Goal: Information Seeking & Learning: Learn about a topic

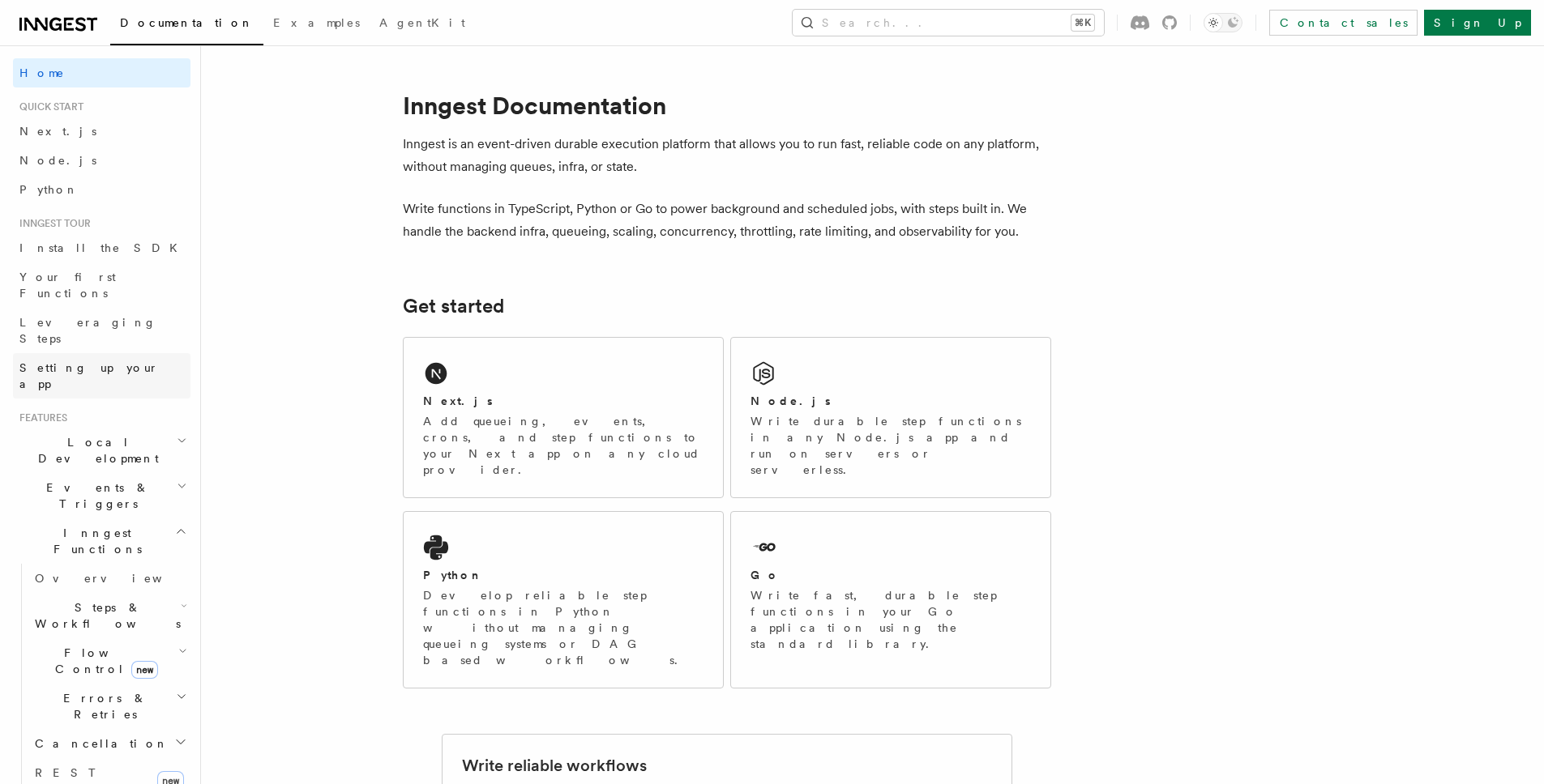
click at [98, 361] on span "Setting up your app" at bounding box center [90, 376] width 140 height 30
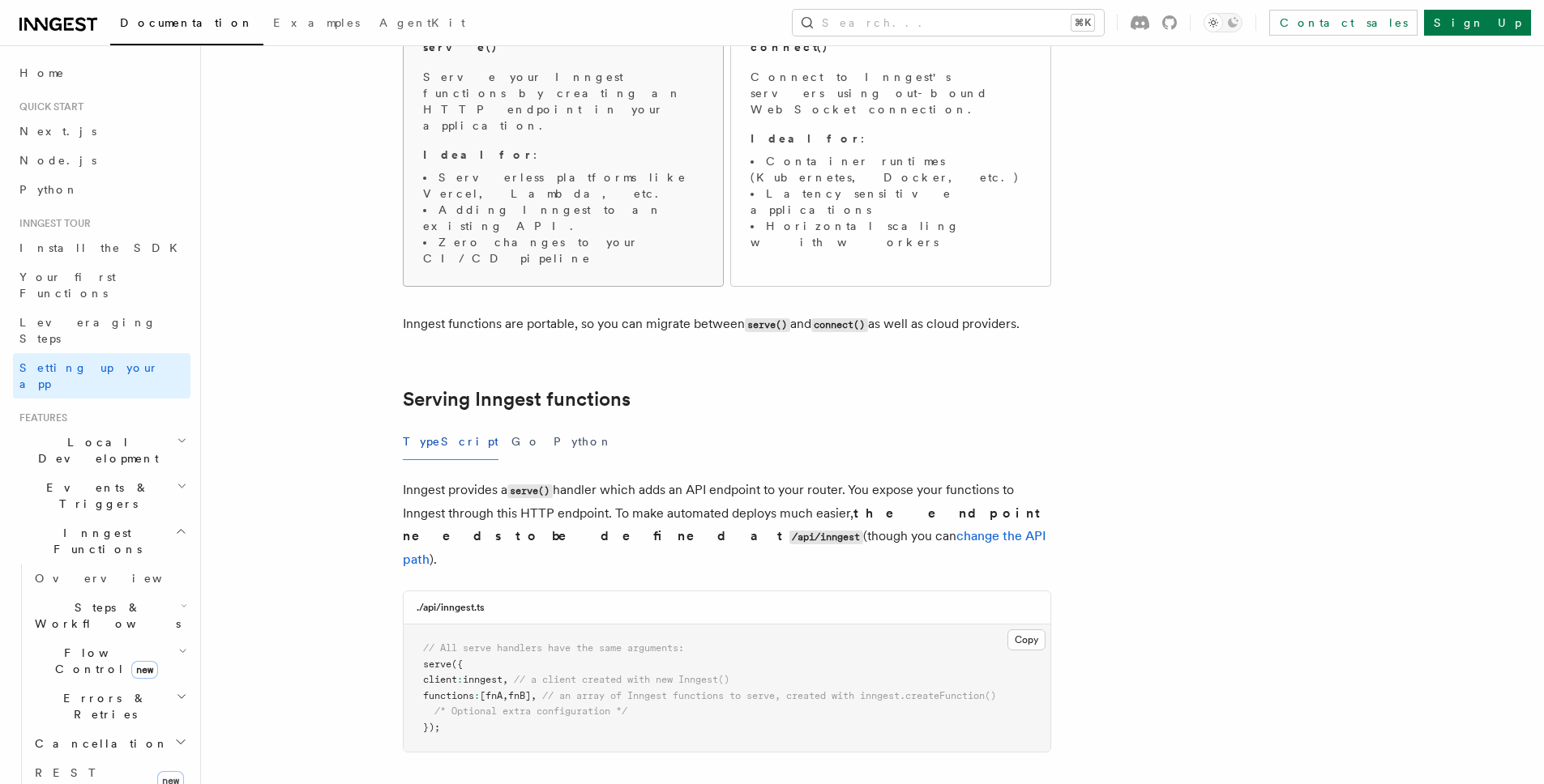
scroll to position [270, 0]
click at [511, 421] on button "Go" at bounding box center [526, 438] width 30 height 36
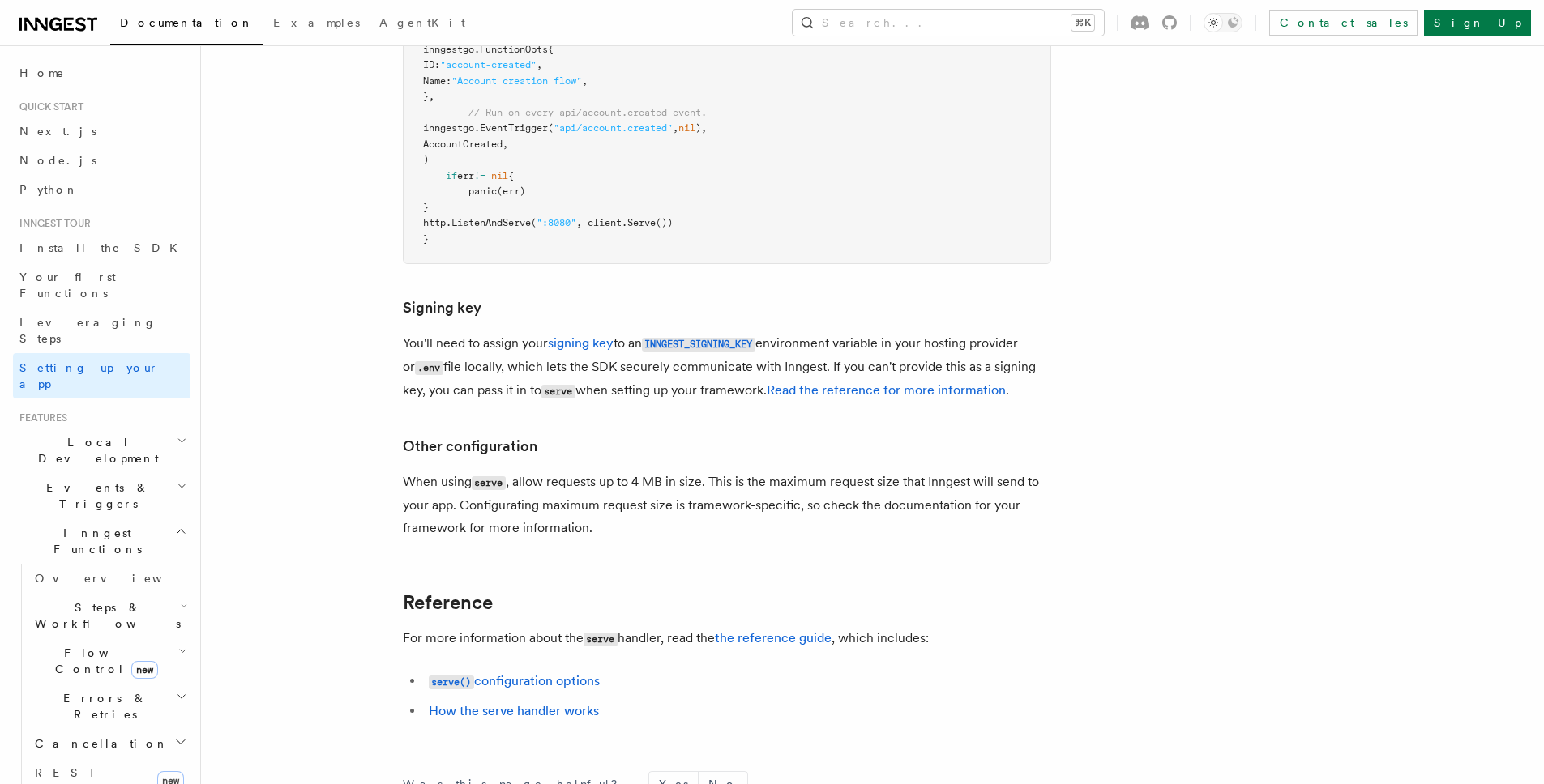
scroll to position [665, 0]
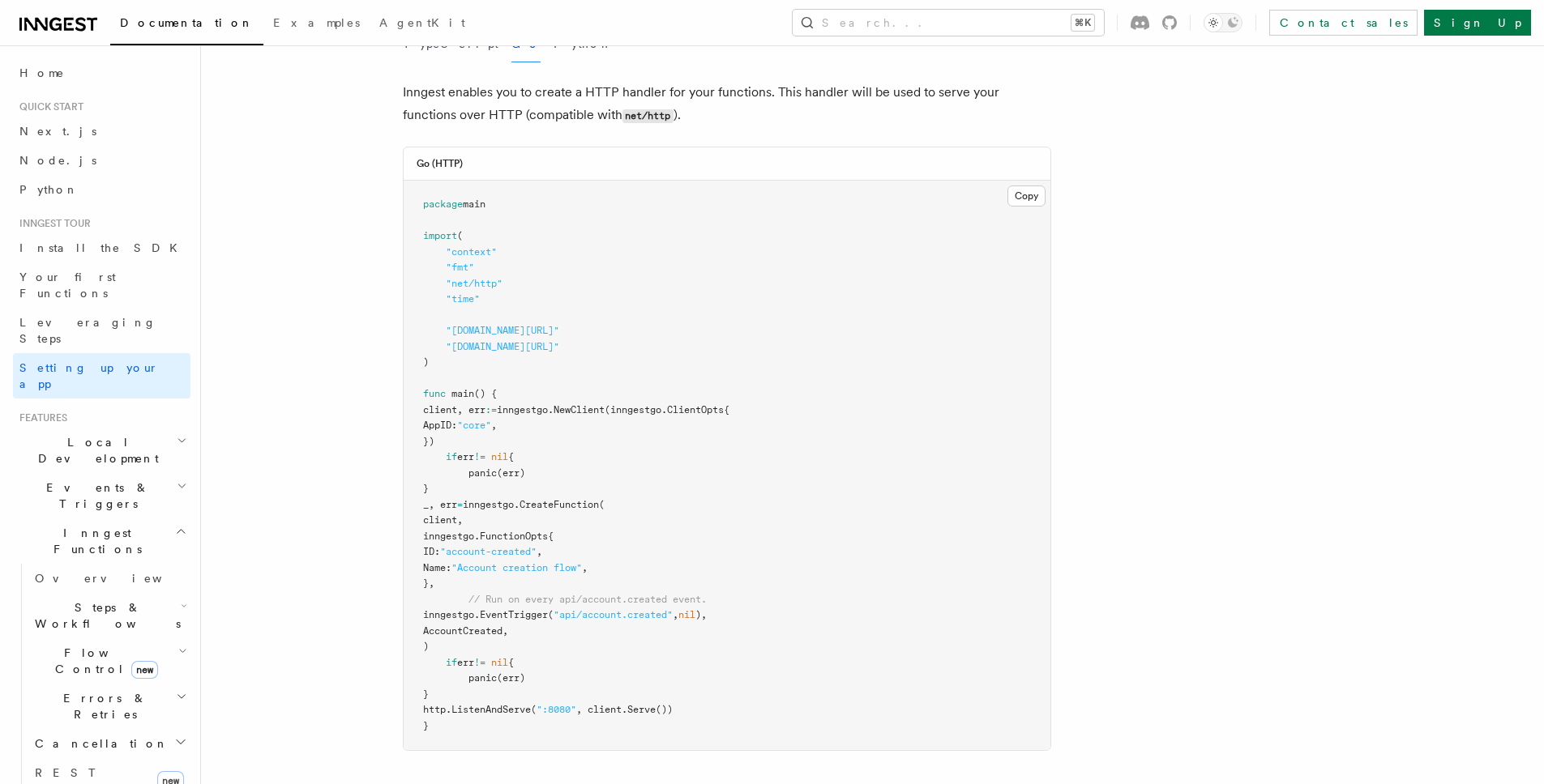
click at [107, 434] on span "Local Development" at bounding box center [95, 450] width 164 height 33
click at [114, 620] on h2 "Events & Triggers" at bounding box center [101, 642] width 177 height 45
click at [95, 665] on link "Overview" at bounding box center [109, 680] width 163 height 30
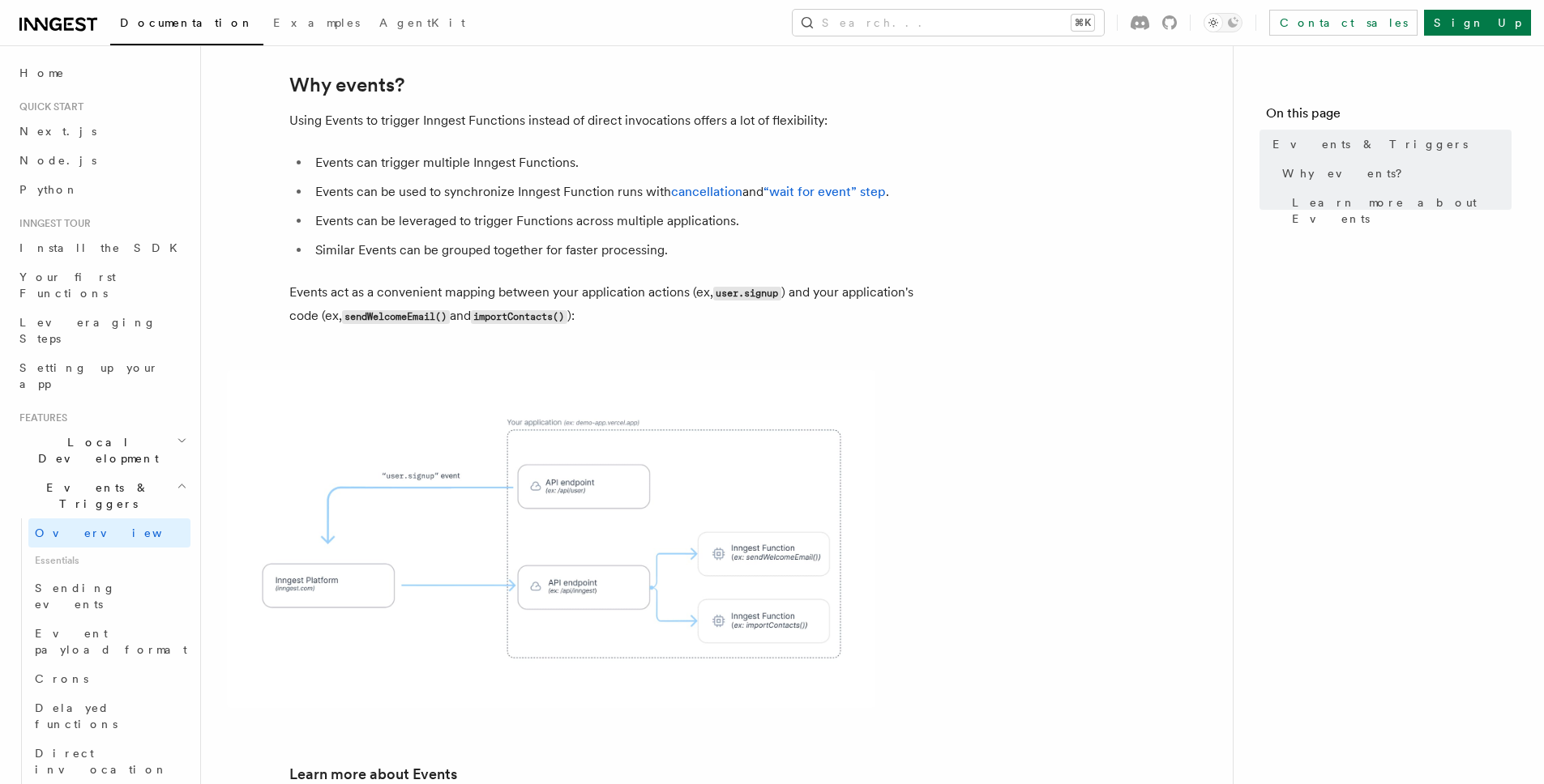
scroll to position [866, 0]
